Goal: Information Seeking & Learning: Learn about a topic

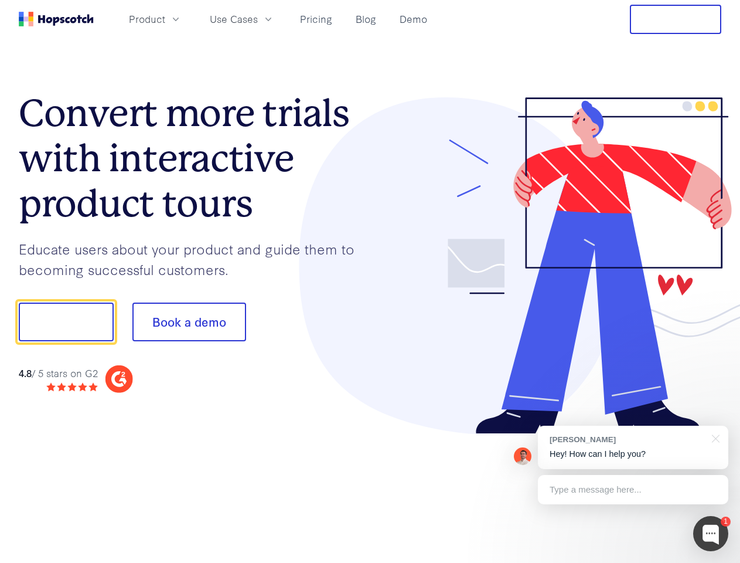
click at [370, 281] on div at bounding box center [546, 265] width 352 height 337
click at [165, 19] on span "Product" at bounding box center [147, 19] width 36 height 15
click at [258, 19] on span "Use Cases" at bounding box center [234, 19] width 48 height 15
click at [676, 19] on button "Free Trial" at bounding box center [675, 19] width 91 height 29
click at [66, 322] on button "Show me!" at bounding box center [66, 321] width 95 height 39
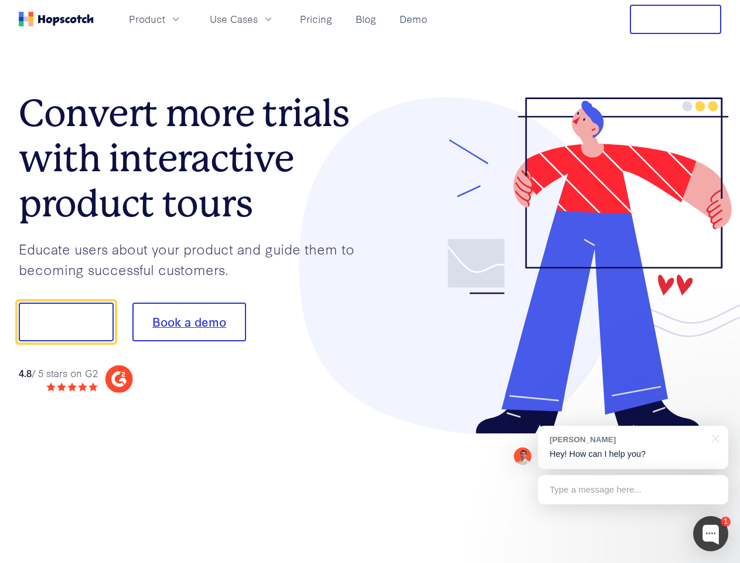
click at [189, 322] on button "Book a demo" at bounding box center [189, 321] width 114 height 39
click at [711, 533] on div at bounding box center [710, 533] width 35 height 35
click at [633, 447] on div "[PERSON_NAME] Hey! How can I help you?" at bounding box center [633, 446] width 190 height 43
click at [714, 437] on div at bounding box center [619, 320] width 220 height 391
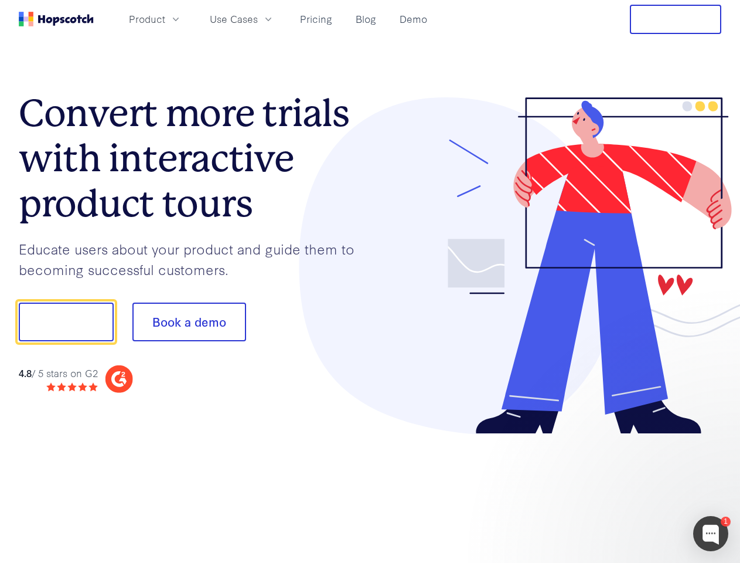
click at [633, 489] on div at bounding box center [619, 399] width 220 height 234
